Goal: Information Seeking & Learning: Learn about a topic

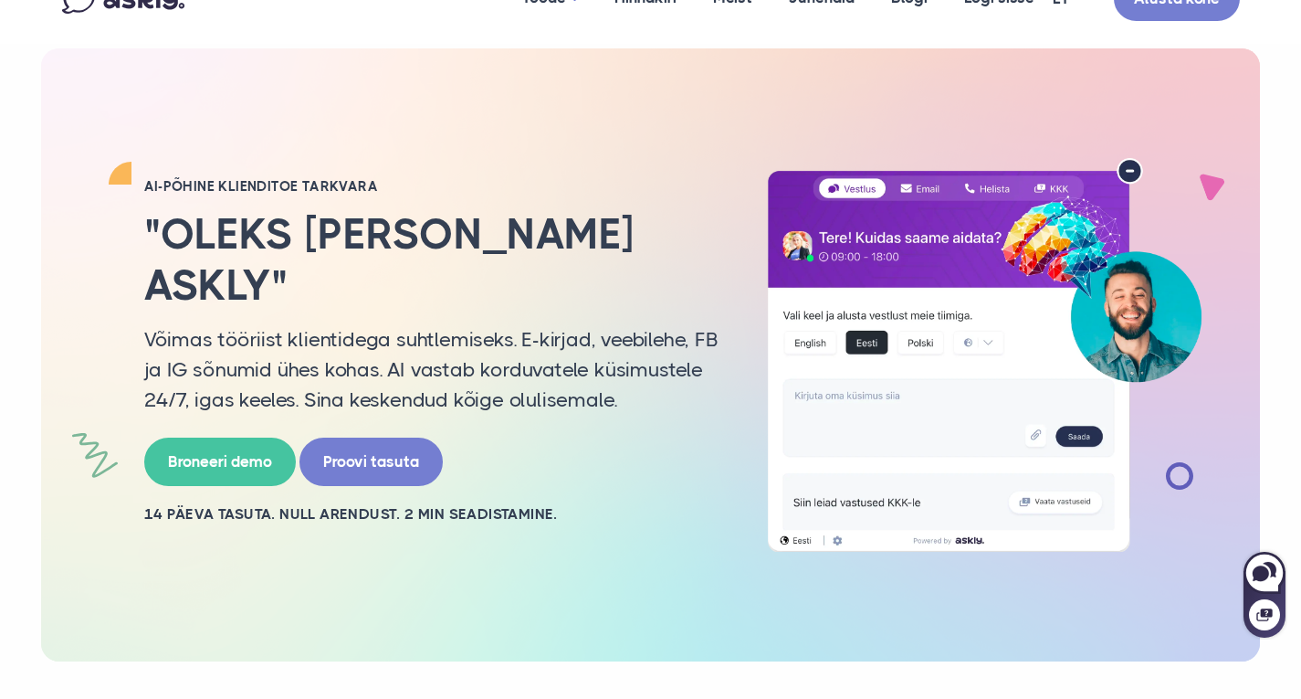
scroll to position [111, 0]
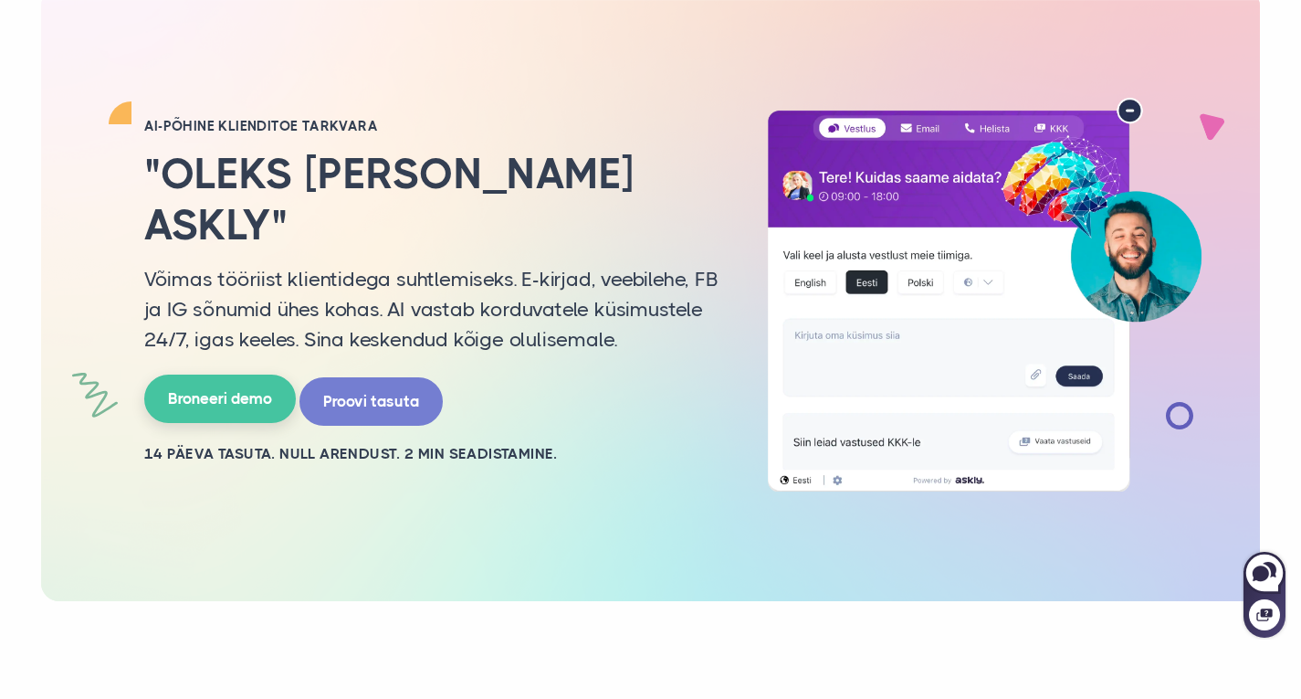
click at [211, 378] on link "Broneeri demo" at bounding box center [220, 398] width 152 height 48
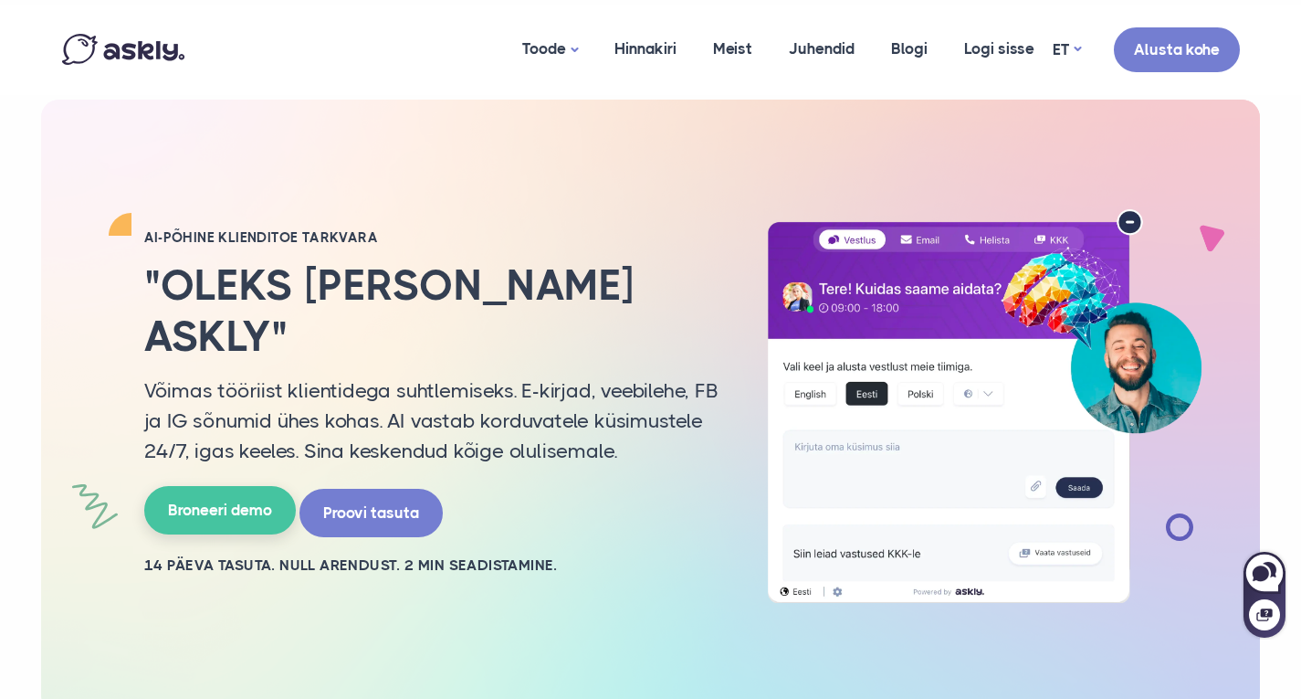
click at [229, 486] on link "Broneeri demo" at bounding box center [220, 510] width 152 height 48
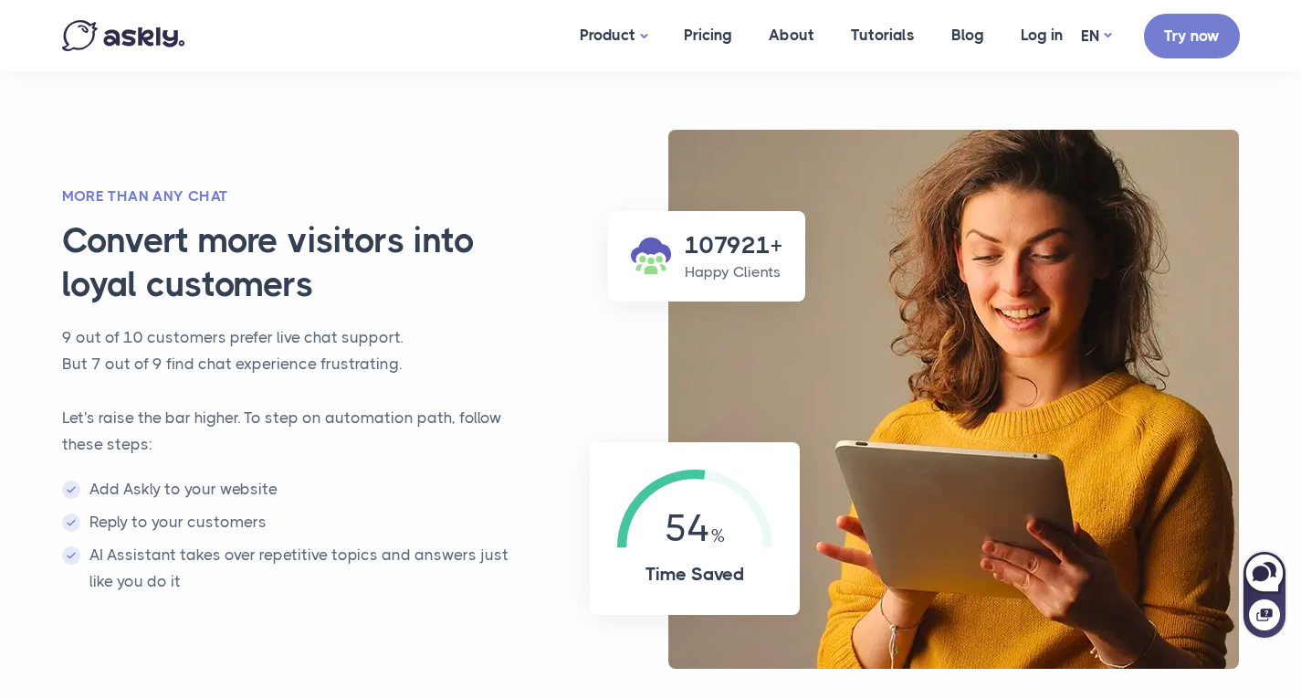
scroll to position [1199, 0]
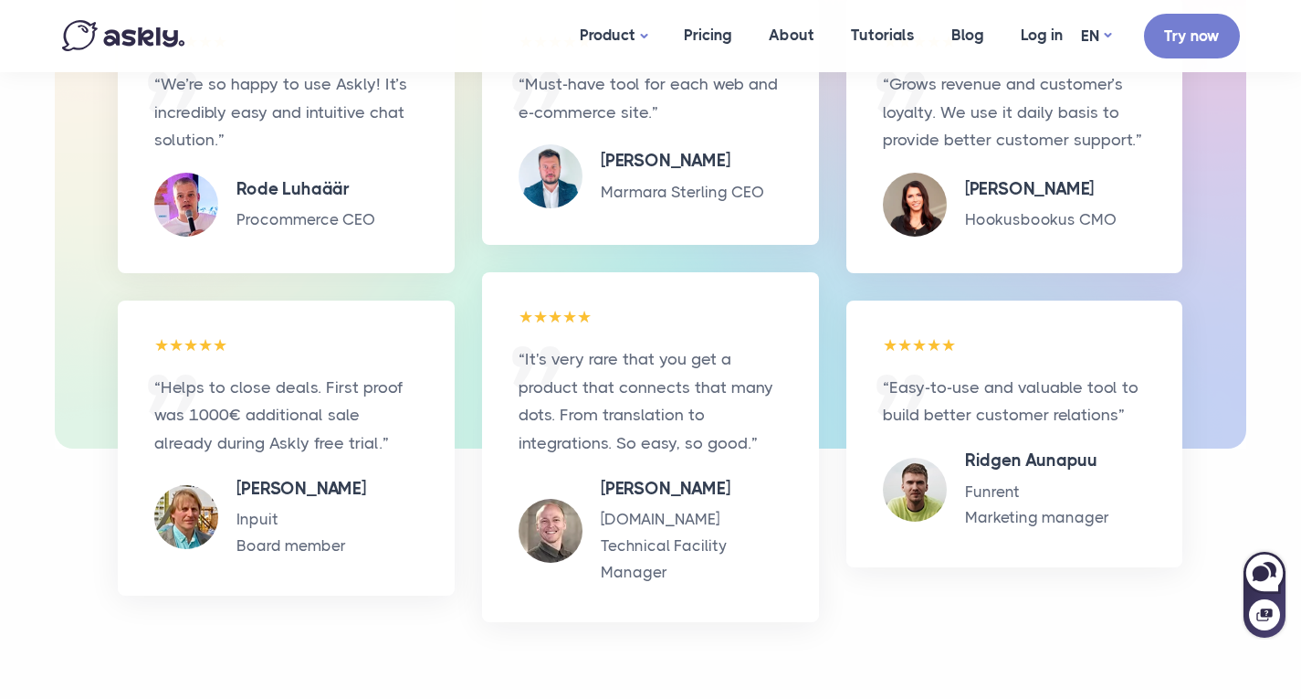
drag, startPoint x: 1314, startPoint y: 321, endPoint x: 1314, endPoint y: 486, distance: 164.4
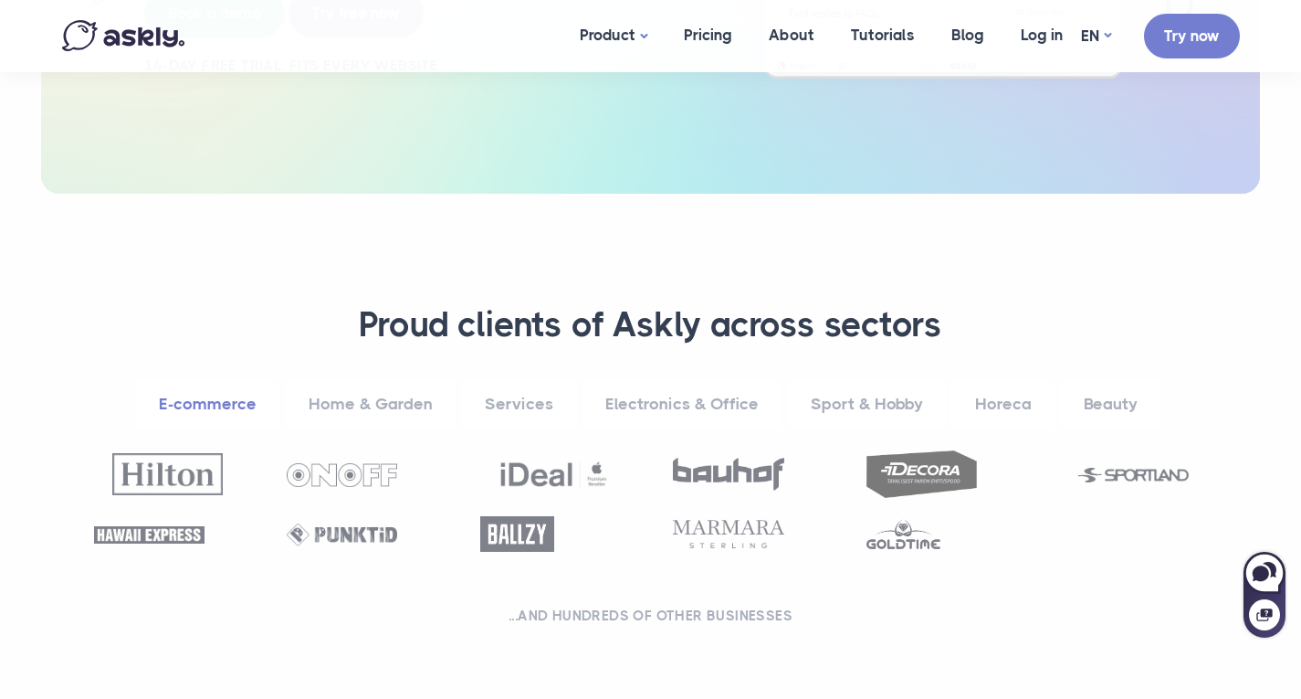
scroll to position [508, 0]
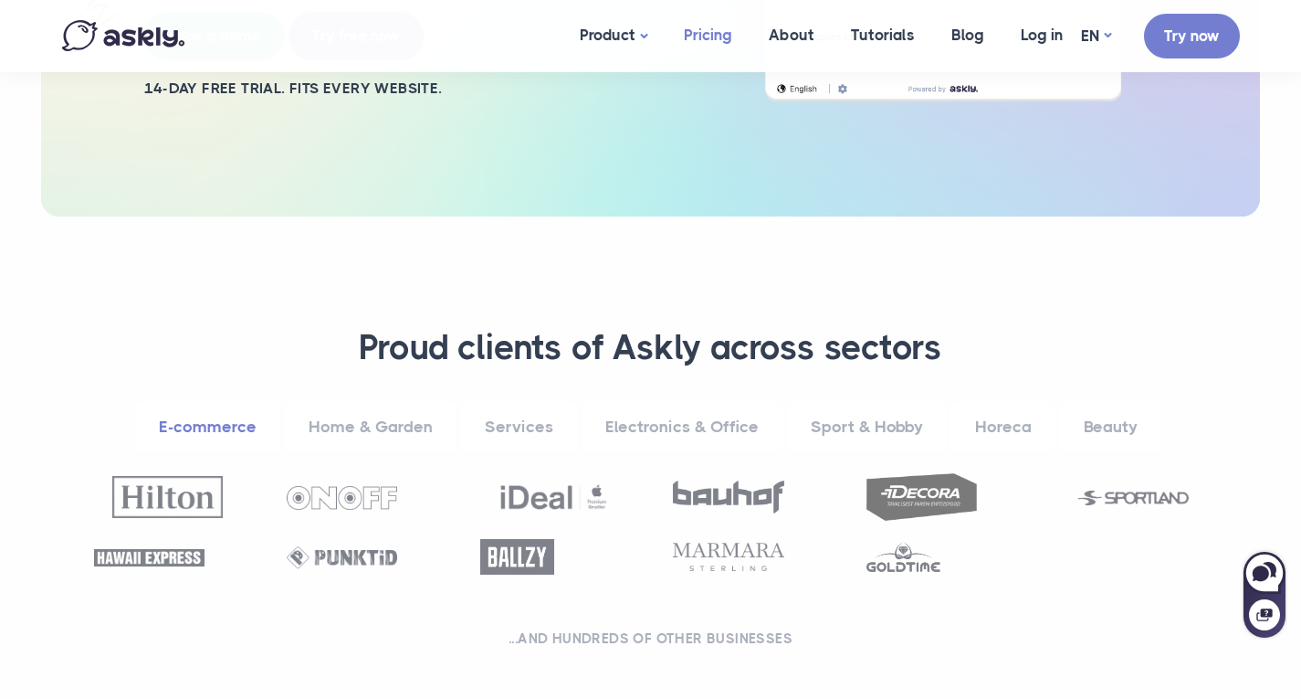
click at [701, 31] on link "Pricing" at bounding box center [708, 35] width 85 height 70
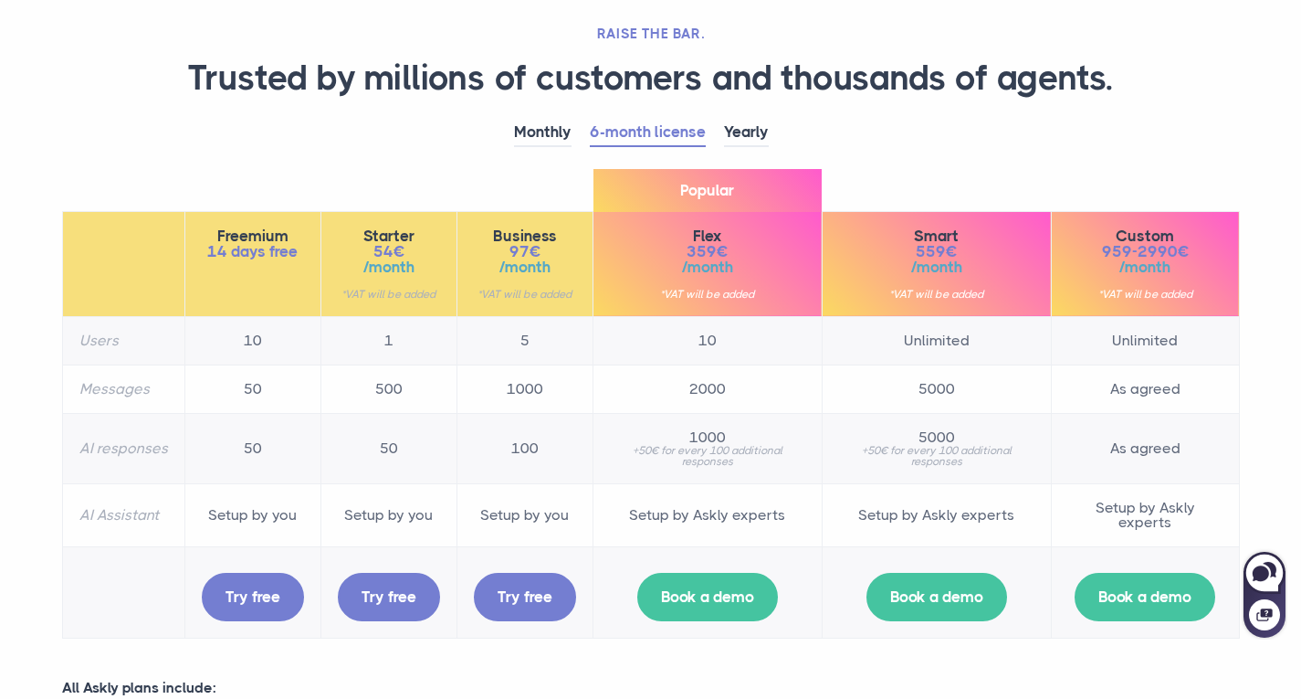
scroll to position [139, 0]
